Goal: Ask a question

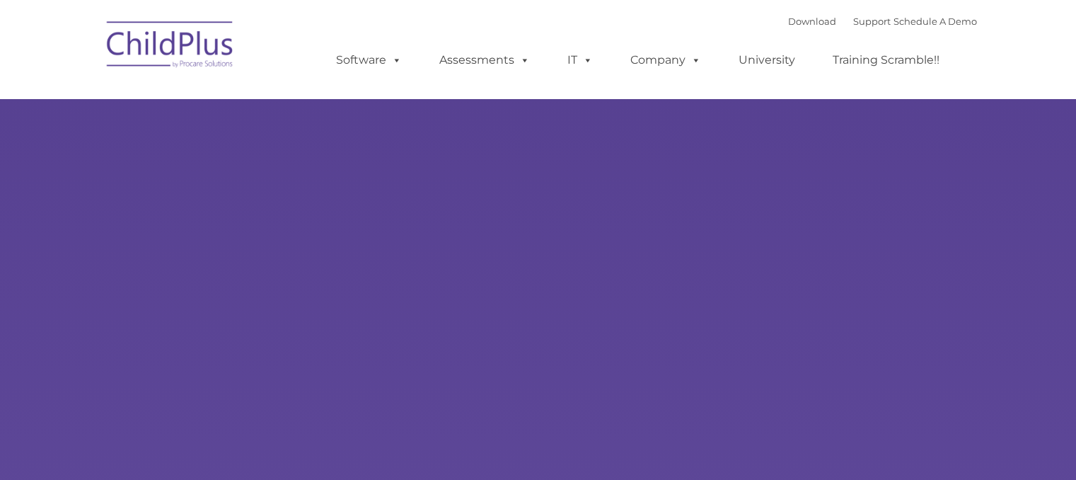
type input ""
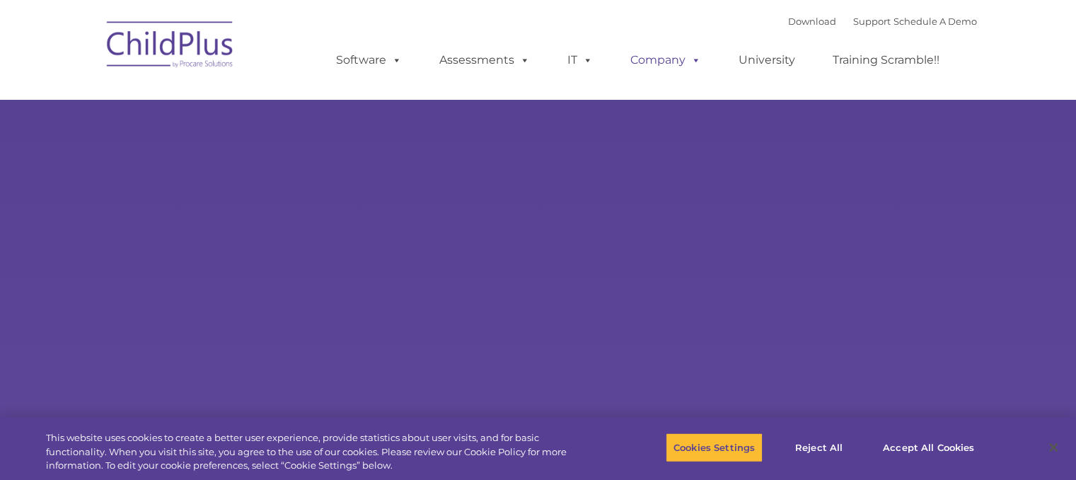
select select "MEDIUM"
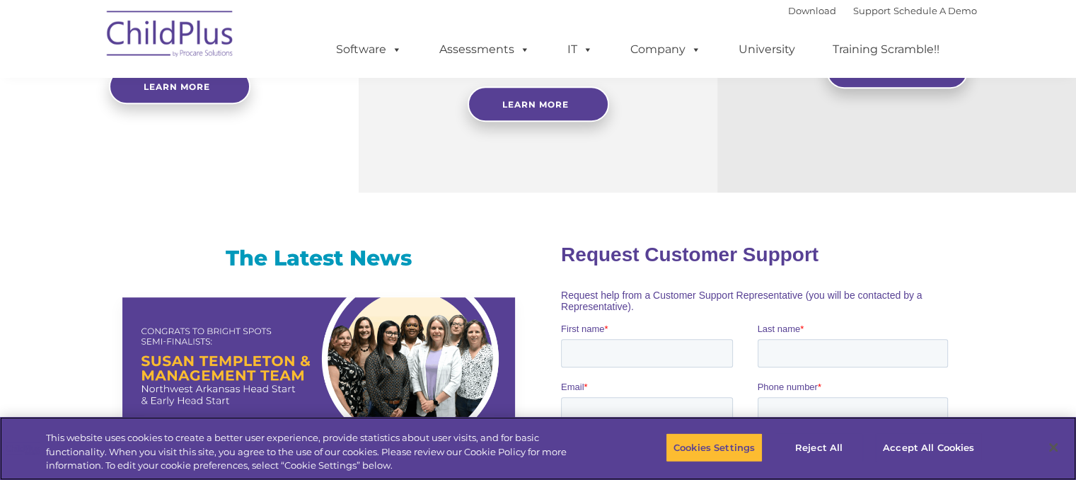
scroll to position [732, 0]
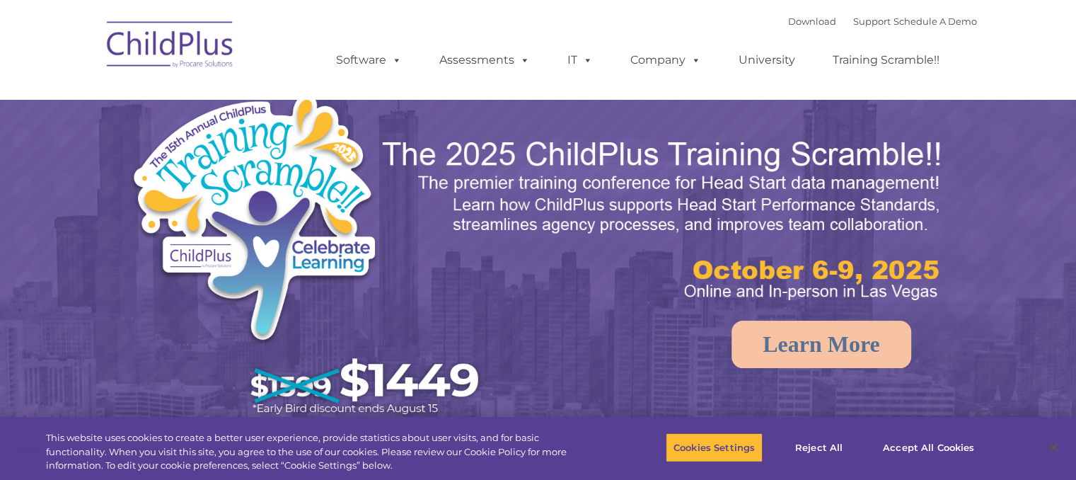
select select "MEDIUM"
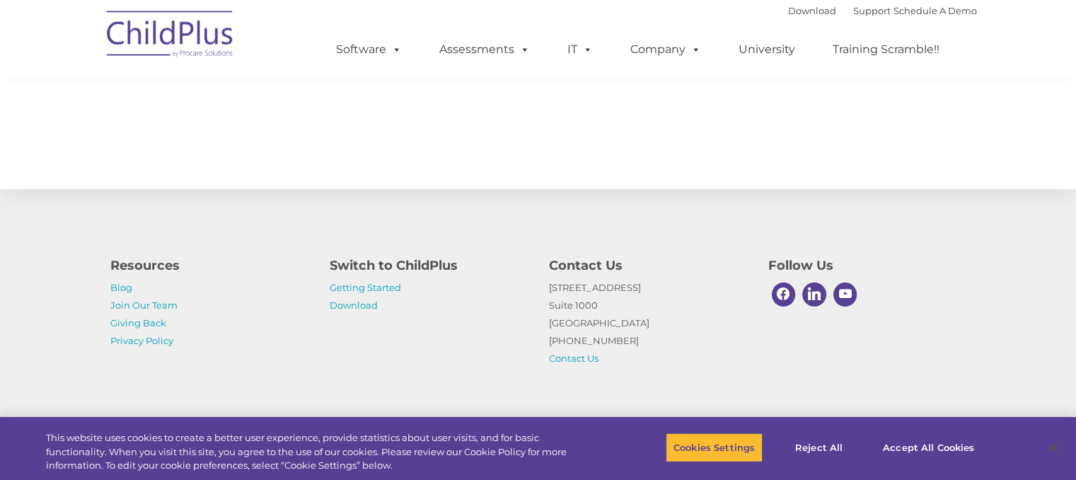
scroll to position [1604, 0]
